Goal: Transaction & Acquisition: Purchase product/service

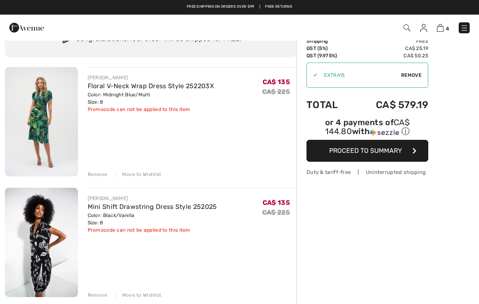
scroll to position [39, 0]
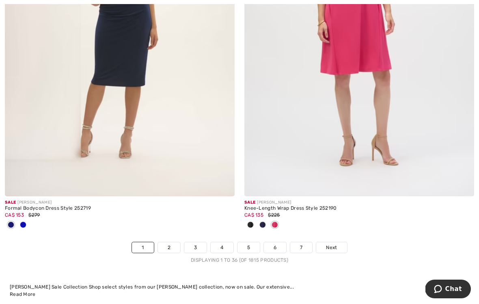
scroll to position [6929, 0]
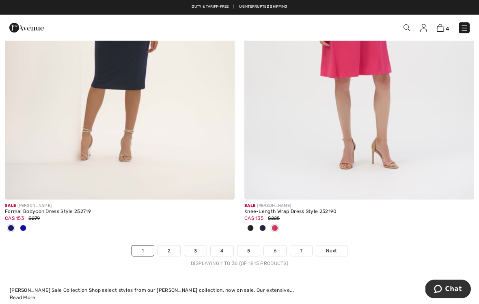
click at [279, 245] on link "6" at bounding box center [275, 250] width 22 height 11
click at [273, 245] on link "6" at bounding box center [275, 250] width 22 height 11
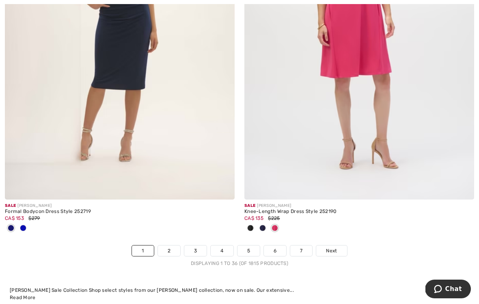
scroll to position [6930, 0]
click at [280, 245] on link "6" at bounding box center [275, 250] width 22 height 11
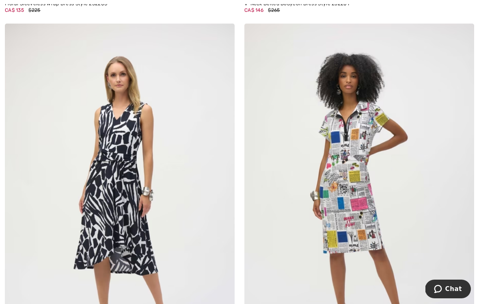
scroll to position [4013, 0]
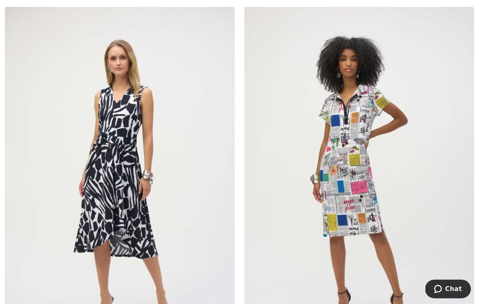
click at [384, 203] on img at bounding box center [359, 179] width 230 height 345
click at [415, 208] on img at bounding box center [359, 179] width 230 height 345
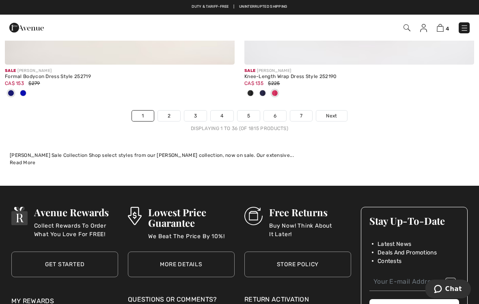
scroll to position [7061, 0]
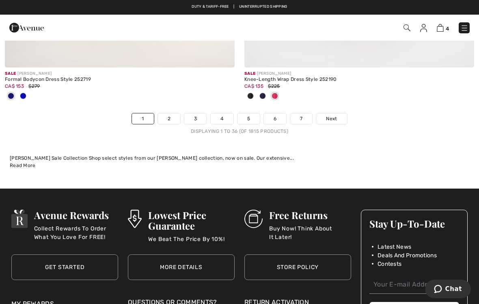
click at [248, 115] on link "5" at bounding box center [248, 118] width 22 height 11
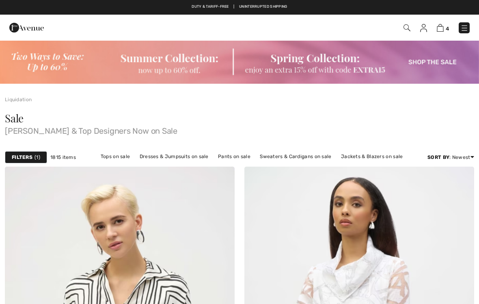
checkbox input "true"
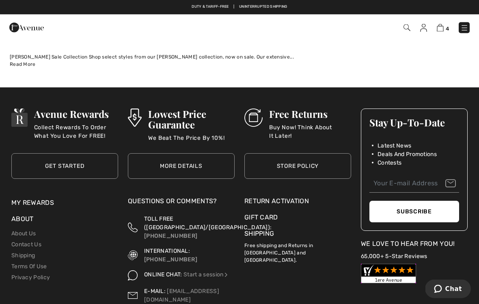
scroll to position [7118, 0]
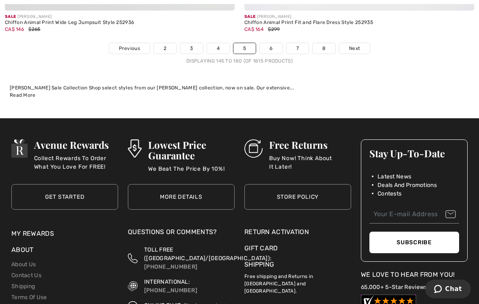
click at [459, 226] on div "Subscribe" at bounding box center [414, 242] width 106 height 38
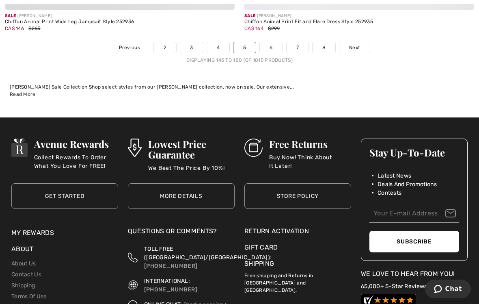
scroll to position [7120, 0]
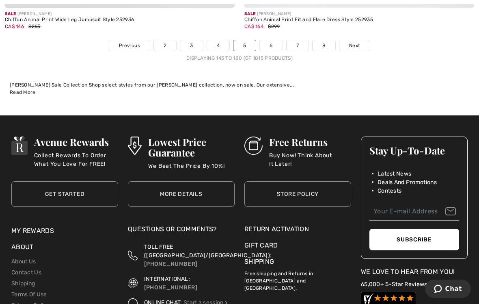
click at [351, 42] on span "Next" at bounding box center [354, 45] width 11 height 7
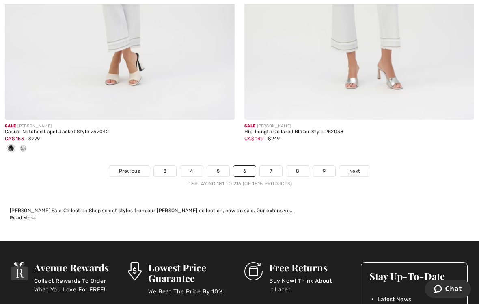
scroll to position [6971, 0]
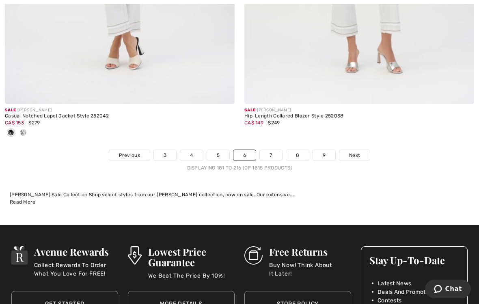
click at [357, 154] on link "Next" at bounding box center [354, 155] width 30 height 11
click at [367, 150] on link "Next" at bounding box center [354, 155] width 30 height 11
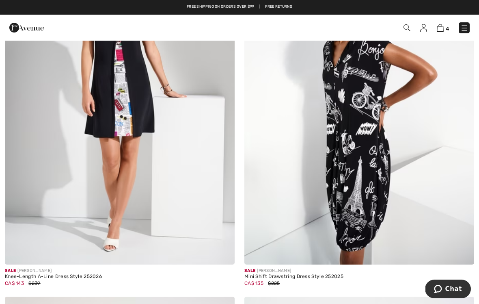
scroll to position [246, 0]
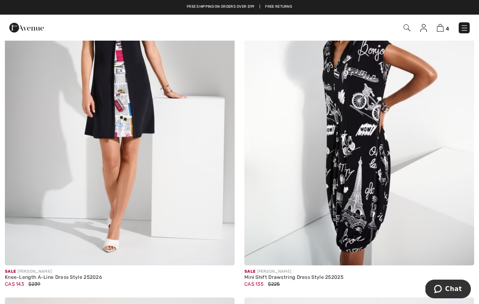
click at [125, 127] on img at bounding box center [120, 92] width 230 height 345
click at [68, 120] on img at bounding box center [120, 92] width 230 height 345
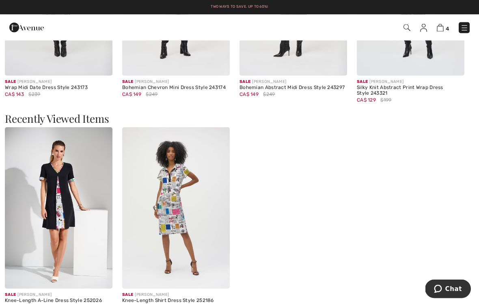
scroll to position [831, 0]
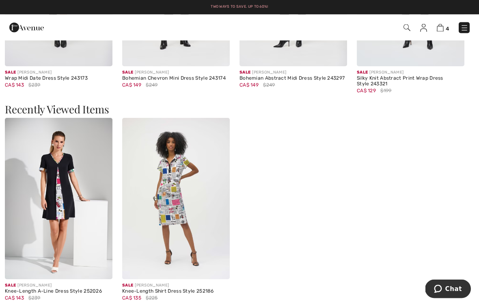
click at [468, 115] on div "Recently Viewed Items" at bounding box center [239, 111] width 469 height 14
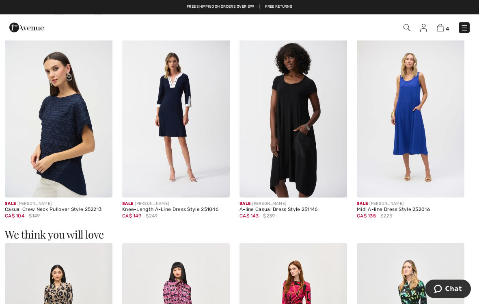
scroll to position [488, 0]
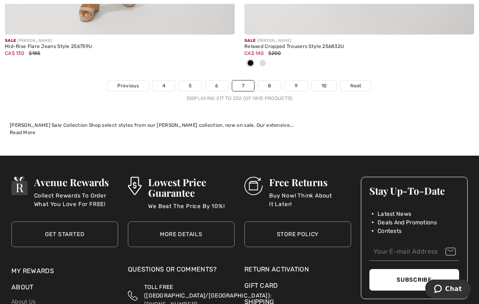
scroll to position [7188, 0]
click at [366, 80] on link "Next" at bounding box center [355, 85] width 30 height 11
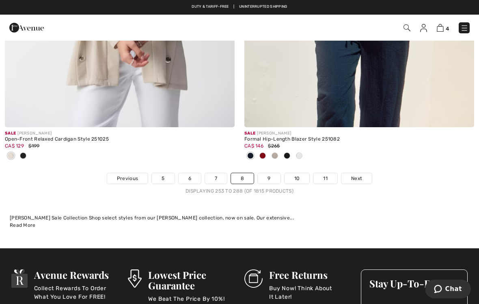
scroll to position [7030, 0]
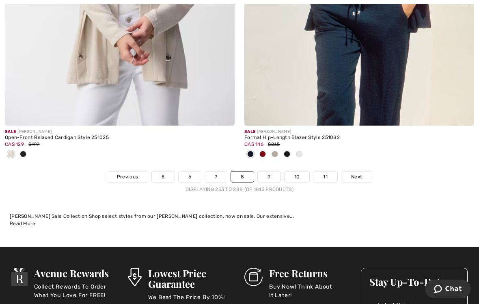
click at [264, 171] on link "9" at bounding box center [269, 176] width 22 height 11
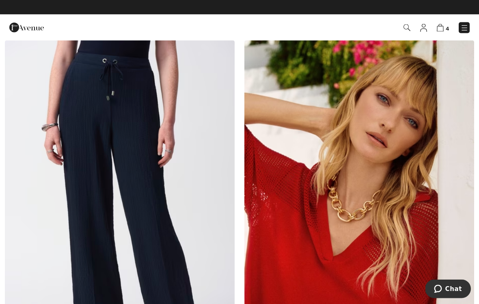
scroll to position [126, 0]
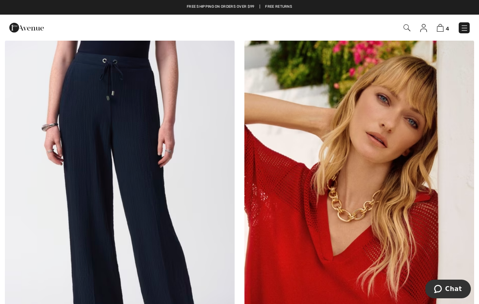
click at [91, 118] on img at bounding box center [120, 212] width 230 height 345
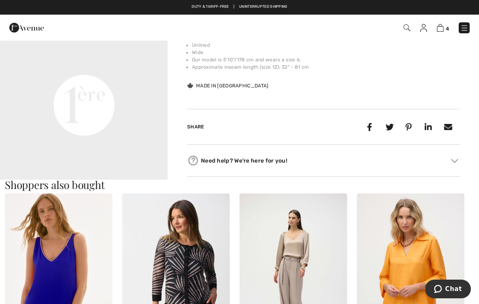
scroll to position [544, 0]
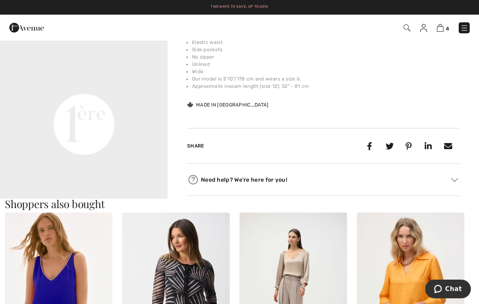
click at [50, 82] on video "Your browser does not support the video tag." at bounding box center [84, 40] width 168 height 84
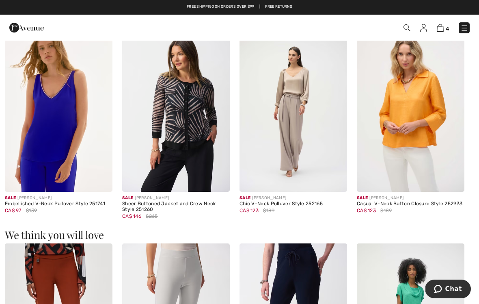
scroll to position [715, 0]
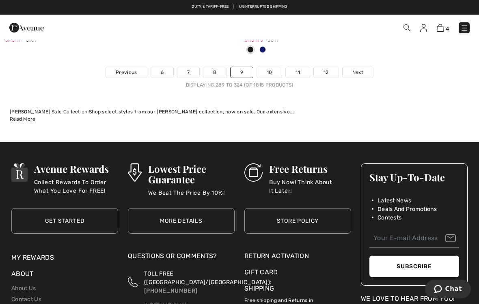
scroll to position [7268, 0]
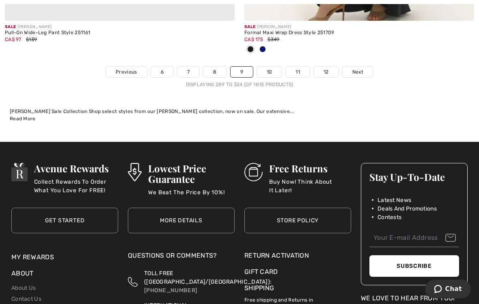
click at [367, 67] on link "Next" at bounding box center [358, 72] width 30 height 11
click at [357, 70] on link "Next" at bounding box center [358, 72] width 30 height 11
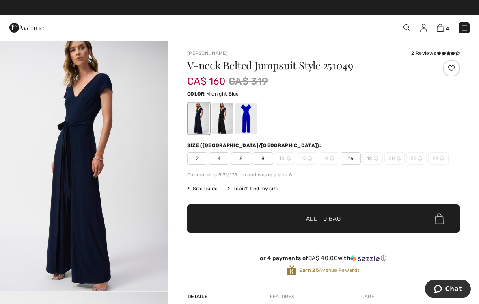
click at [219, 118] on div at bounding box center [222, 118] width 21 height 30
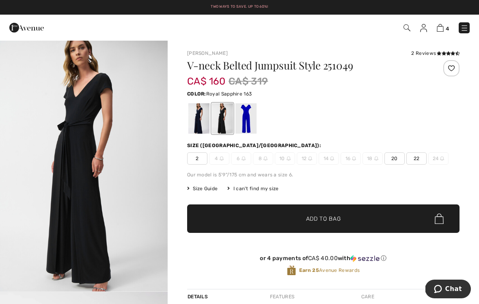
click at [246, 124] on div at bounding box center [245, 118] width 21 height 30
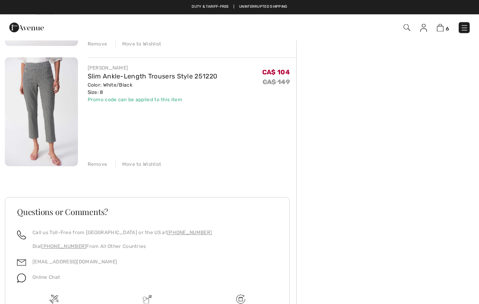
scroll to position [651, 0]
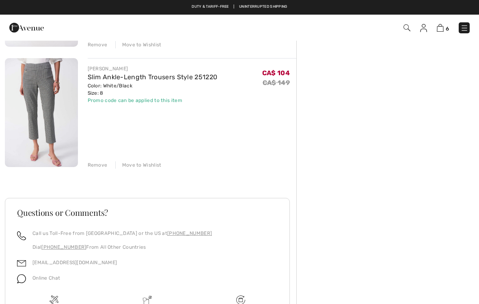
click at [94, 165] on div "Remove" at bounding box center [98, 164] width 20 height 7
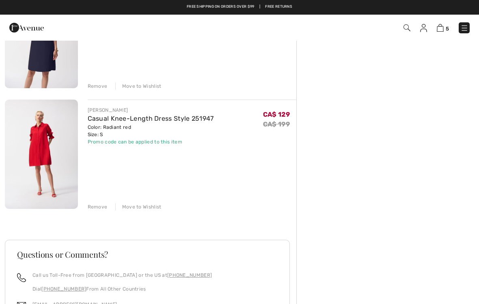
scroll to position [484, 0]
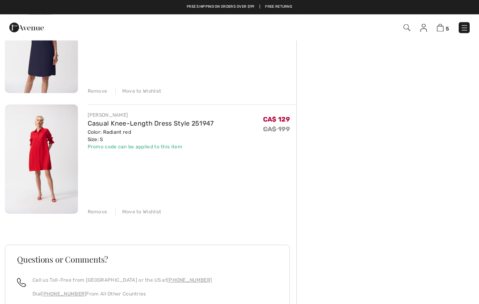
click at [172, 146] on div "Promo code can be applied to this item" at bounding box center [151, 146] width 126 height 7
click at [136, 141] on div "Color: Radiant red Size: S" at bounding box center [151, 136] width 126 height 15
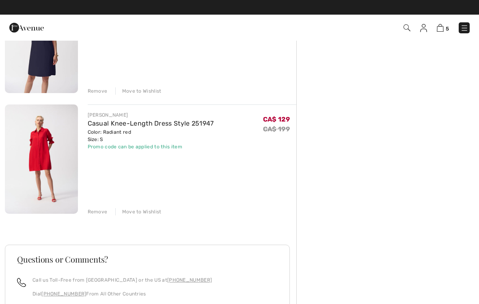
click at [135, 149] on div "Promo code can be applied to this item" at bounding box center [151, 146] width 126 height 7
click at [135, 150] on div "Promo code can be applied to this item" at bounding box center [151, 146] width 126 height 7
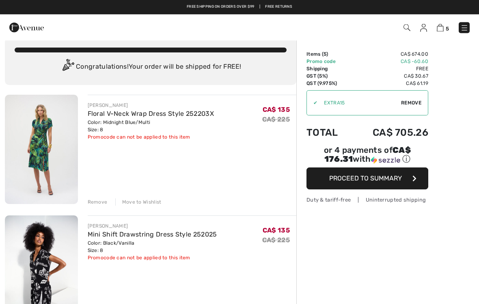
scroll to position [11, 0]
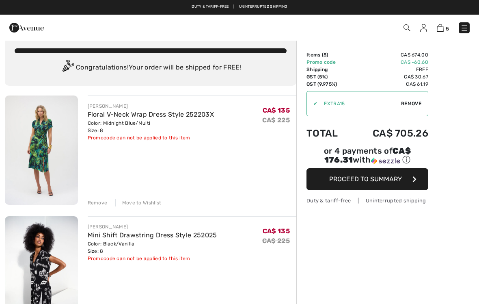
click at [97, 201] on div "Remove" at bounding box center [98, 202] width 20 height 7
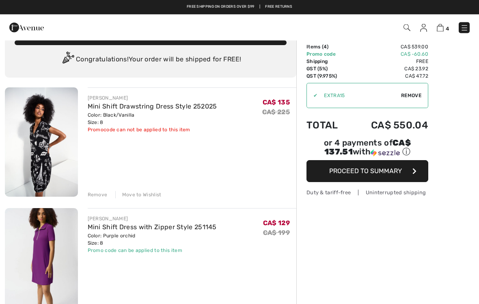
scroll to position [0, 0]
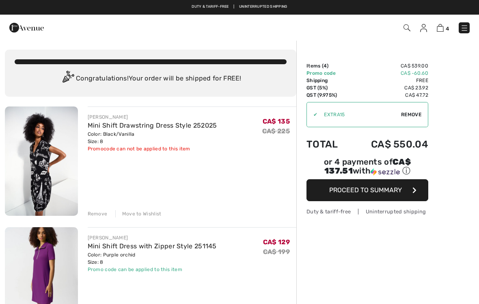
click at [52, 78] on div "Congratulations! Your order will be shipped for FREE!" at bounding box center [151, 79] width 272 height 16
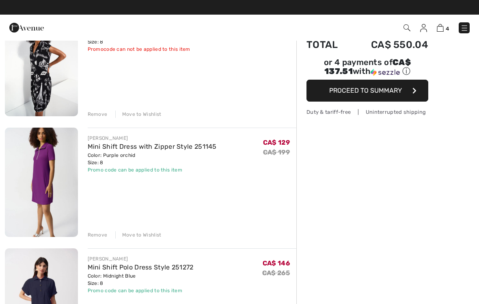
scroll to position [98, 0]
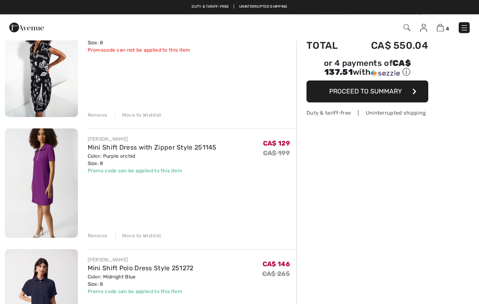
click at [390, 93] on span "Proceed to Summary" at bounding box center [365, 92] width 73 height 8
click at [402, 95] on button "Proceed to Summary" at bounding box center [367, 92] width 122 height 22
click at [414, 97] on button "Proceed to Summary" at bounding box center [367, 92] width 122 height 22
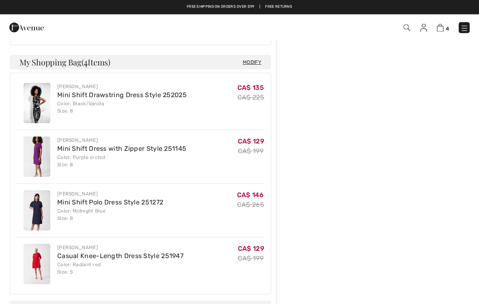
scroll to position [332, 0]
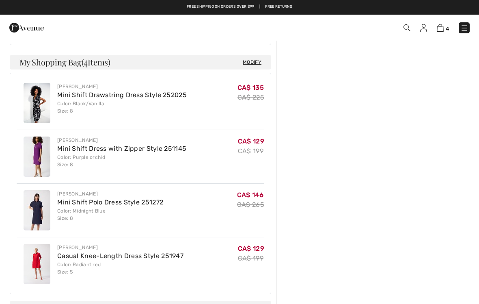
click at [45, 102] on img at bounding box center [37, 103] width 27 height 40
click at [38, 99] on img at bounding box center [37, 103] width 27 height 40
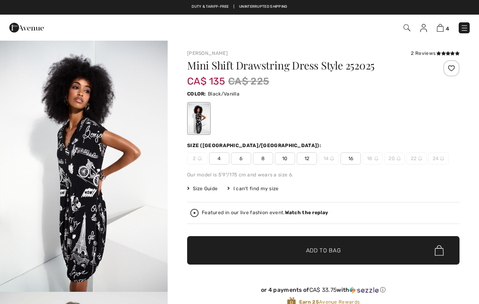
checkbox input "true"
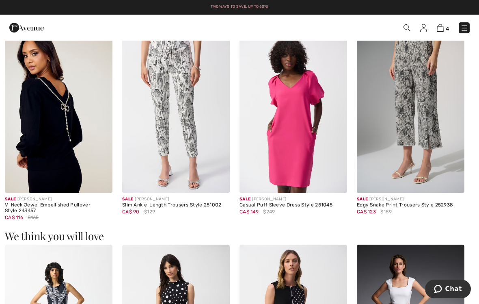
scroll to position [495, 0]
click at [310, 126] on img at bounding box center [293, 113] width 108 height 162
click at [298, 133] on img at bounding box center [293, 113] width 108 height 162
click at [304, 208] on div "CA$ 149 $249" at bounding box center [293, 211] width 108 height 7
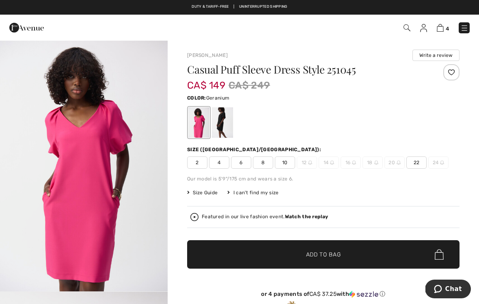
click at [228, 131] on div at bounding box center [222, 122] width 21 height 30
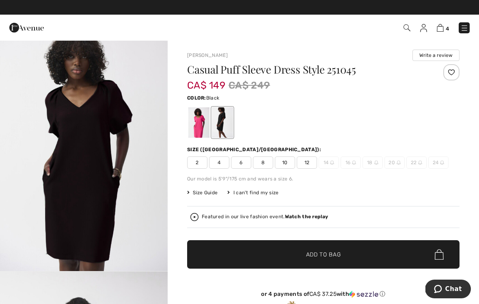
scroll to position [259, 0]
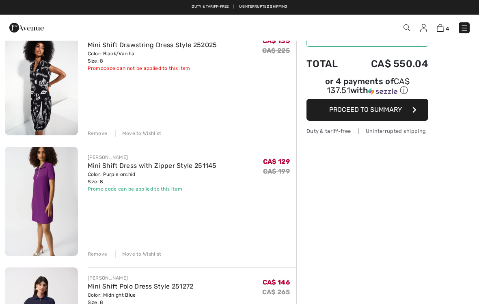
scroll to position [79, 0]
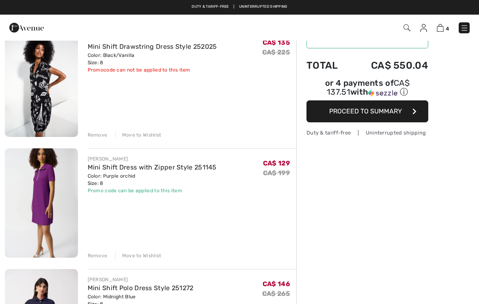
click at [43, 96] on img at bounding box center [41, 82] width 73 height 109
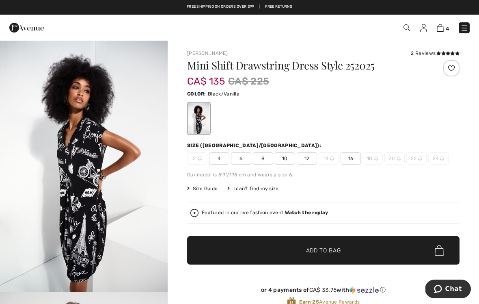
click at [442, 42] on div "[PERSON_NAME] 2 Reviews 2 Reviews Mini Shift Drawstring Dress Style 252025 CA$ …" at bounding box center [323, 276] width 311 height 473
click at [439, 30] on img at bounding box center [440, 28] width 7 height 8
click at [448, 22] on span "4" at bounding box center [337, 27] width 263 height 11
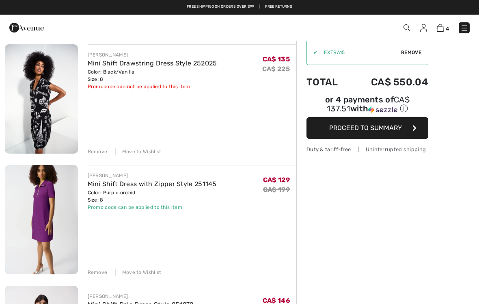
scroll to position [62, 0]
click at [411, 131] on button "Proceed to Summary" at bounding box center [367, 128] width 122 height 22
click at [408, 135] on button "Proceed to Summary" at bounding box center [367, 128] width 122 height 22
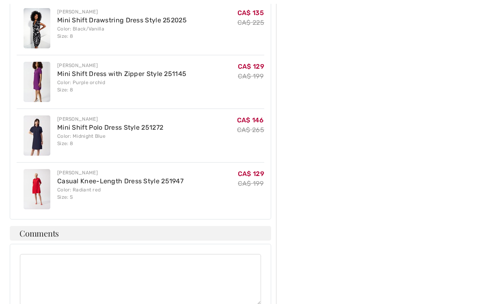
scroll to position [408, 0]
